Goal: Task Accomplishment & Management: Manage account settings

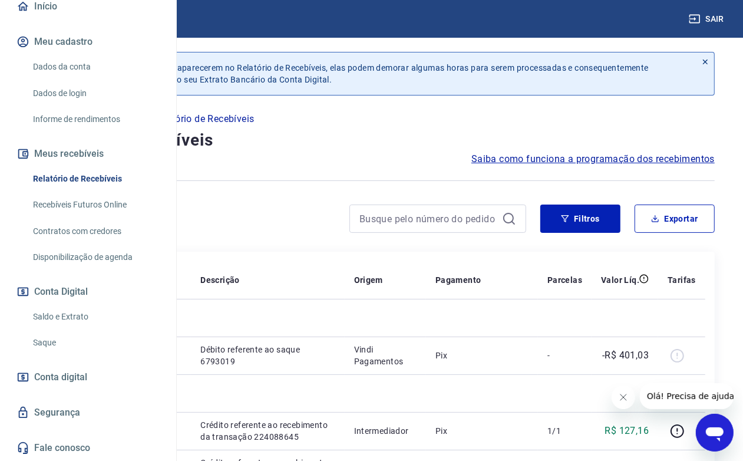
click at [55, 343] on link "Saque" at bounding box center [95, 343] width 134 height 24
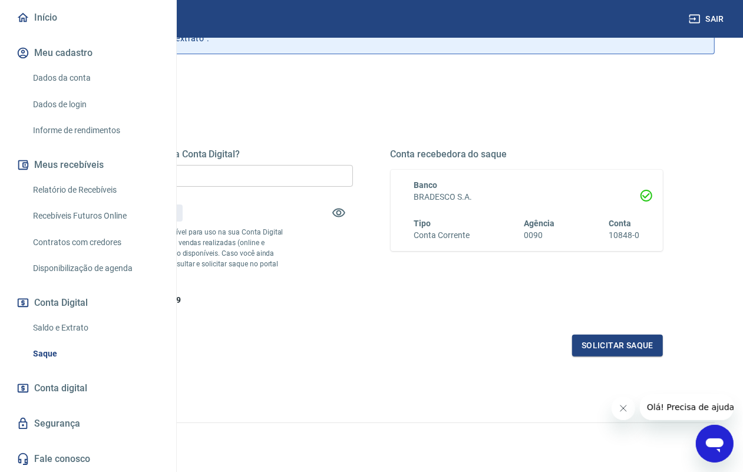
scroll to position [58, 0]
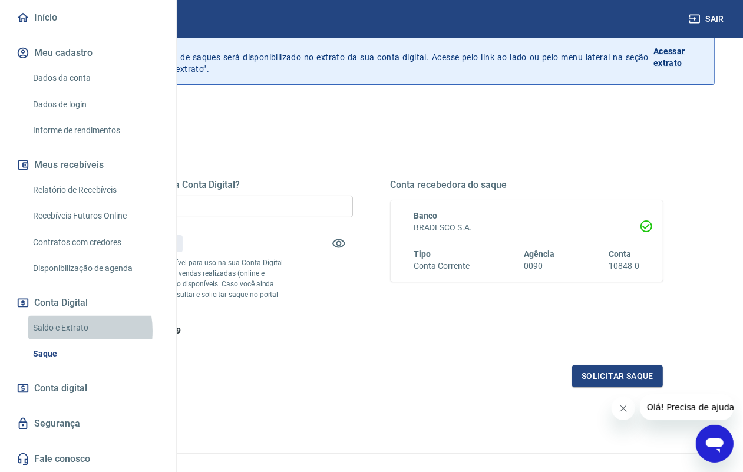
click at [59, 332] on link "Saldo e Extrato" at bounding box center [95, 328] width 134 height 24
